Goal: Task Accomplishment & Management: Use online tool/utility

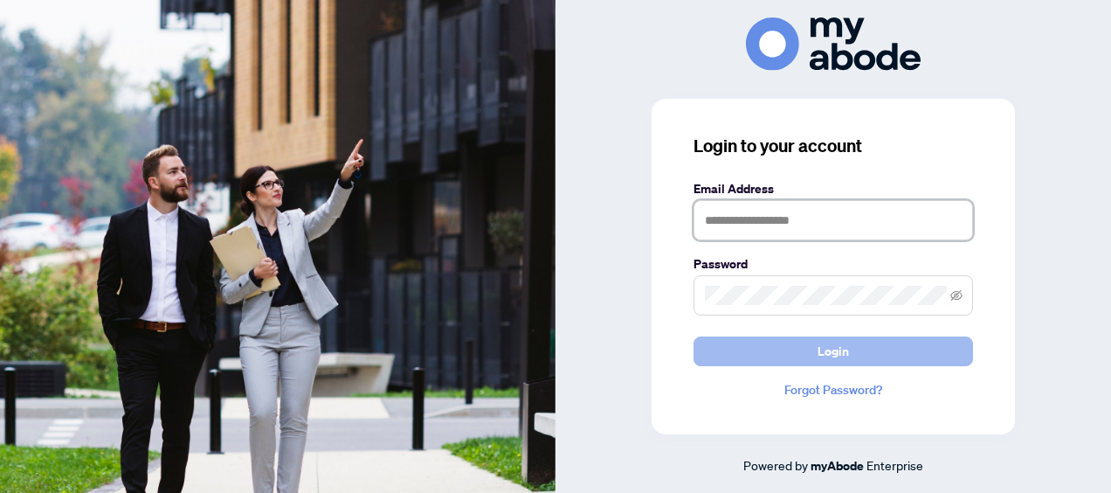
type input "**********"
click at [832, 346] on span "Login" at bounding box center [833, 351] width 31 height 28
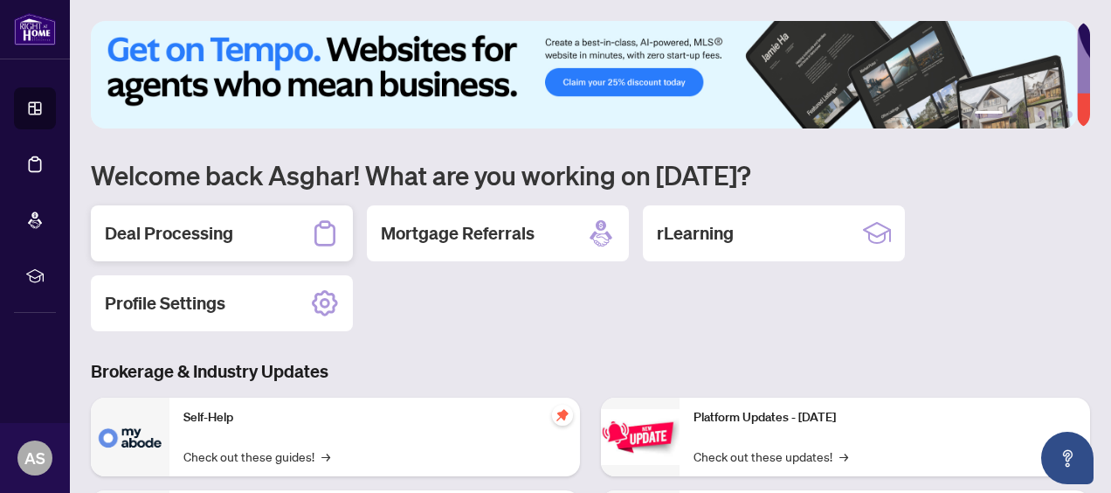
click at [250, 232] on div "Deal Processing" at bounding box center [222, 233] width 262 height 56
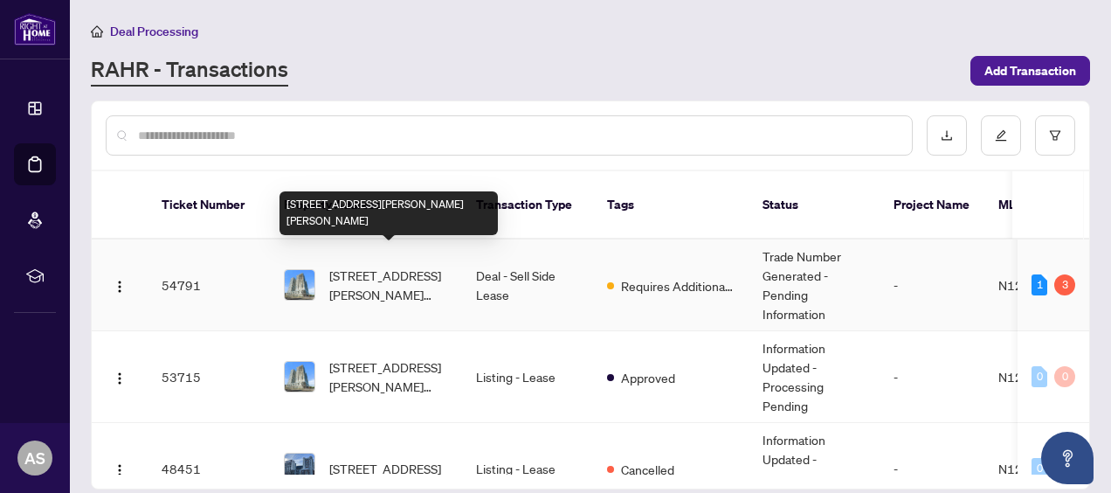
click at [367, 273] on span "[STREET_ADDRESS][PERSON_NAME][PERSON_NAME]" at bounding box center [388, 285] width 119 height 38
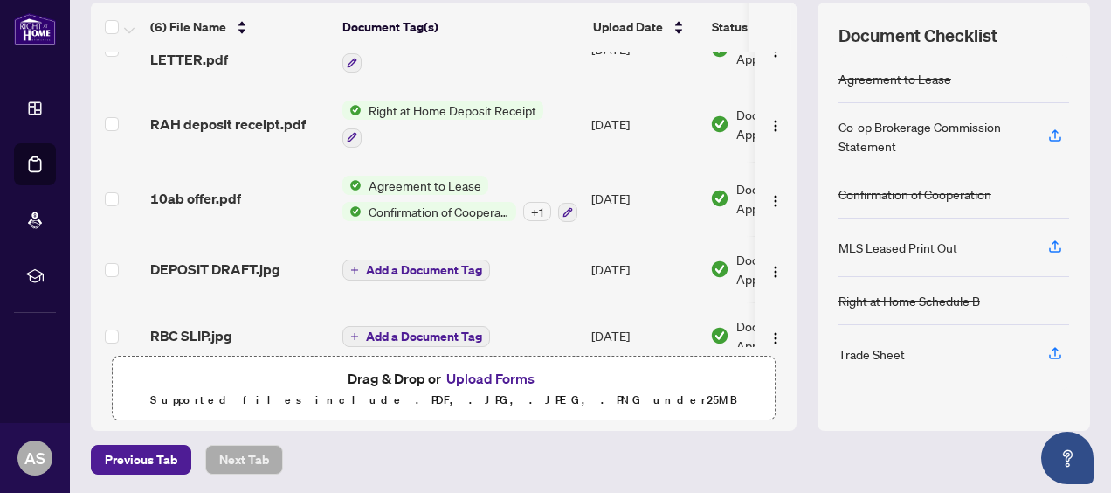
scroll to position [136, 0]
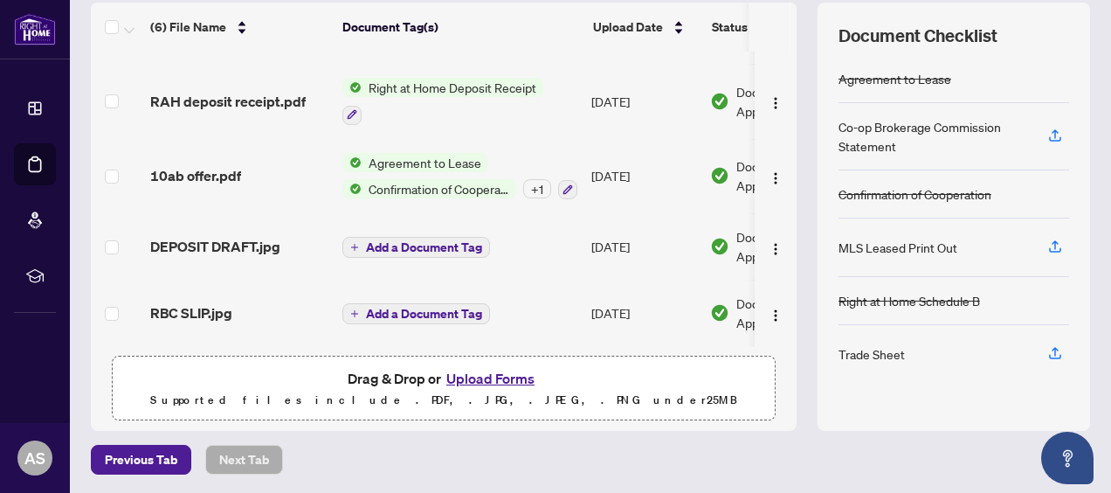
click at [493, 381] on button "Upload Forms" at bounding box center [490, 378] width 99 height 23
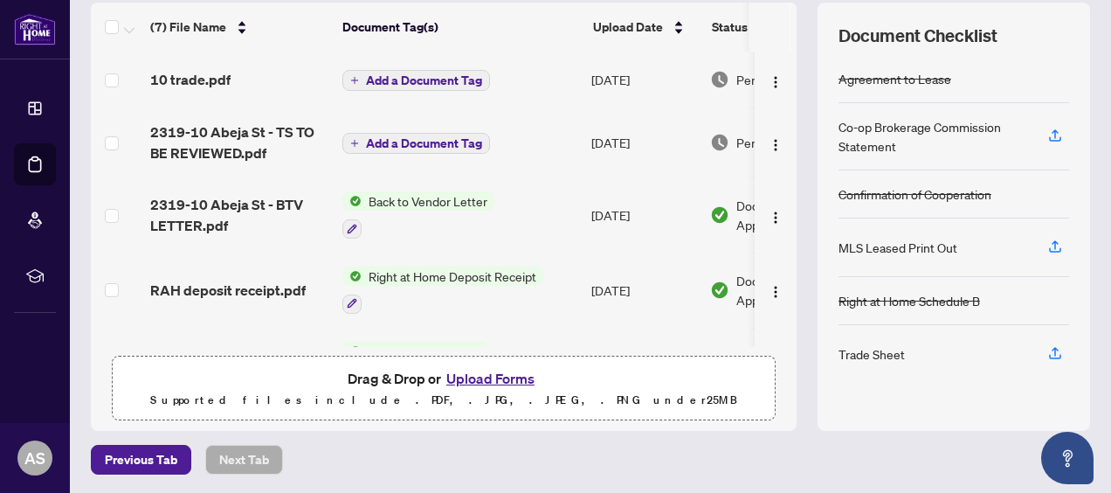
scroll to position [0, 0]
